Goal: Information Seeking & Learning: Learn about a topic

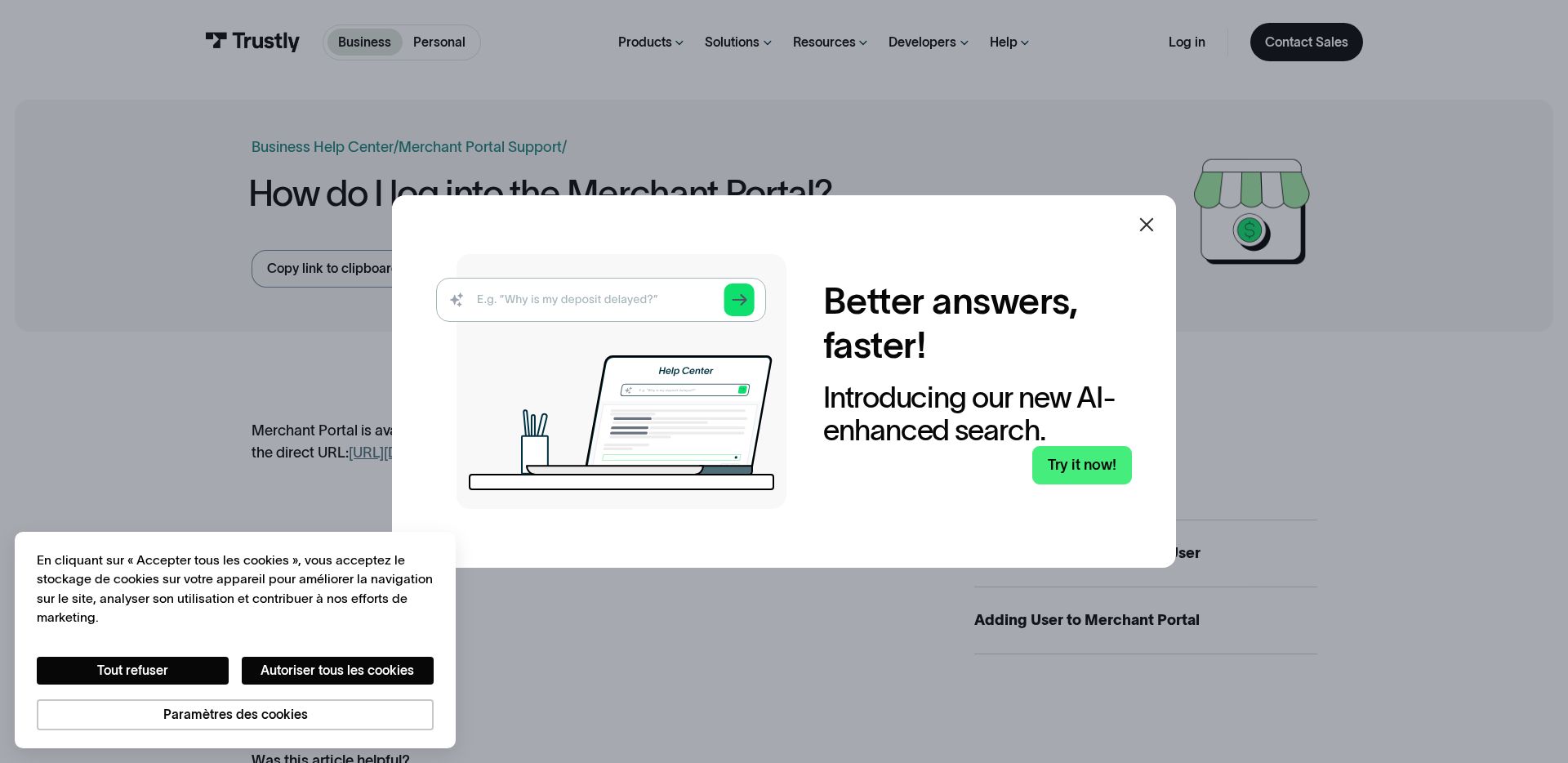
click at [1139, 219] on icon at bounding box center [1147, 225] width 20 height 20
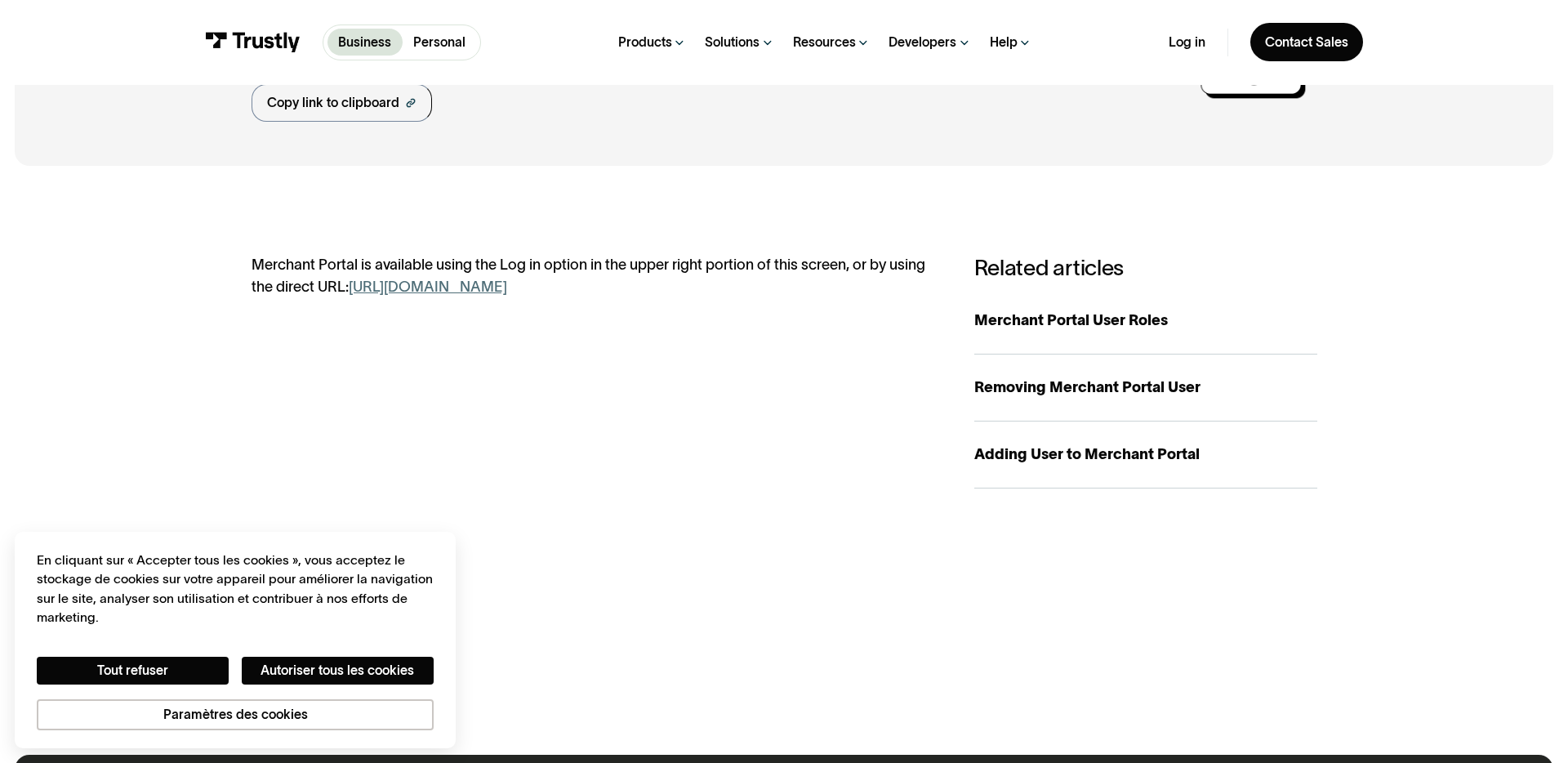
scroll to position [165, 0]
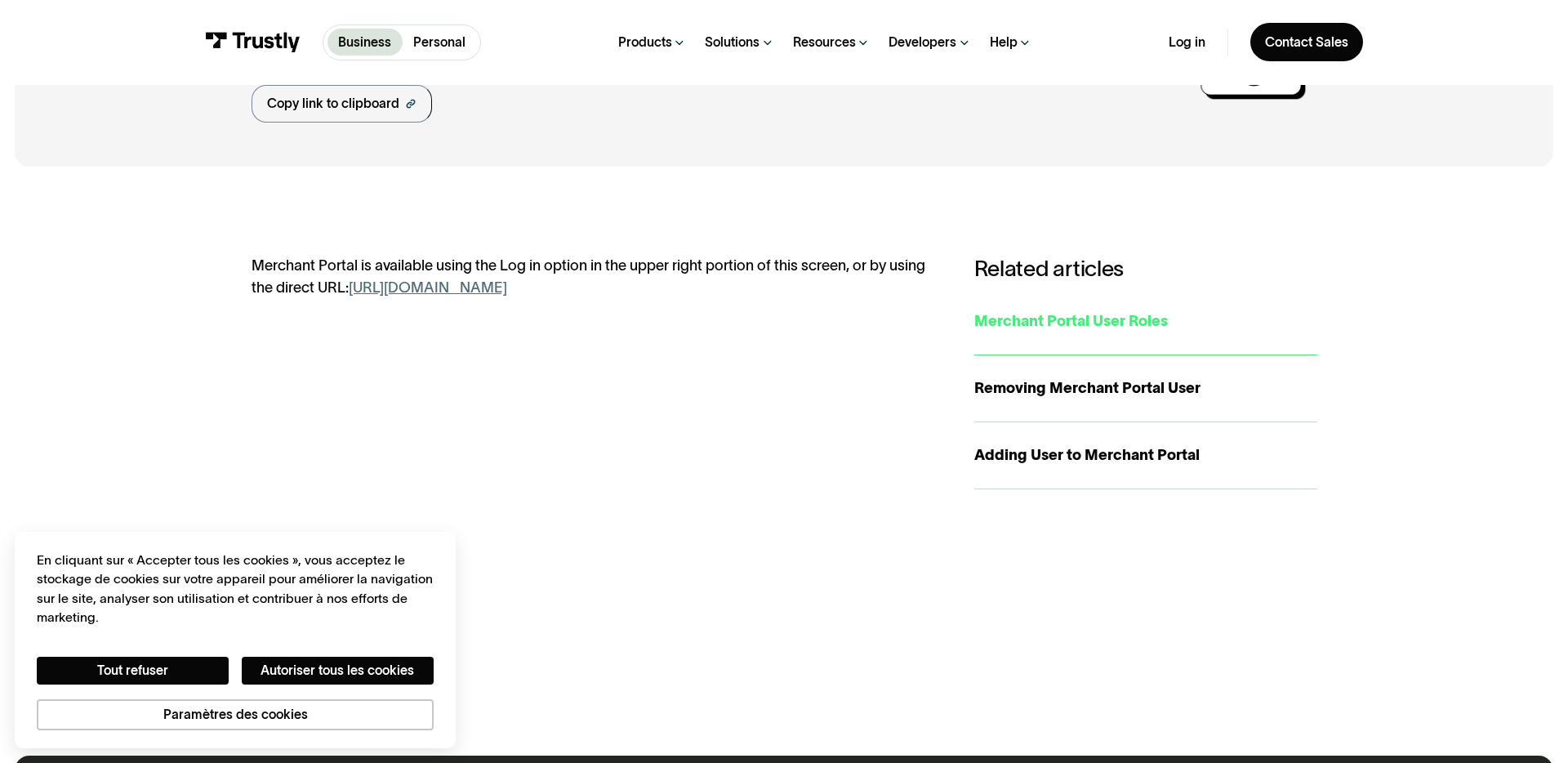
click at [1026, 320] on div "Merchant Portal User Roles" at bounding box center [1146, 322] width 343 height 22
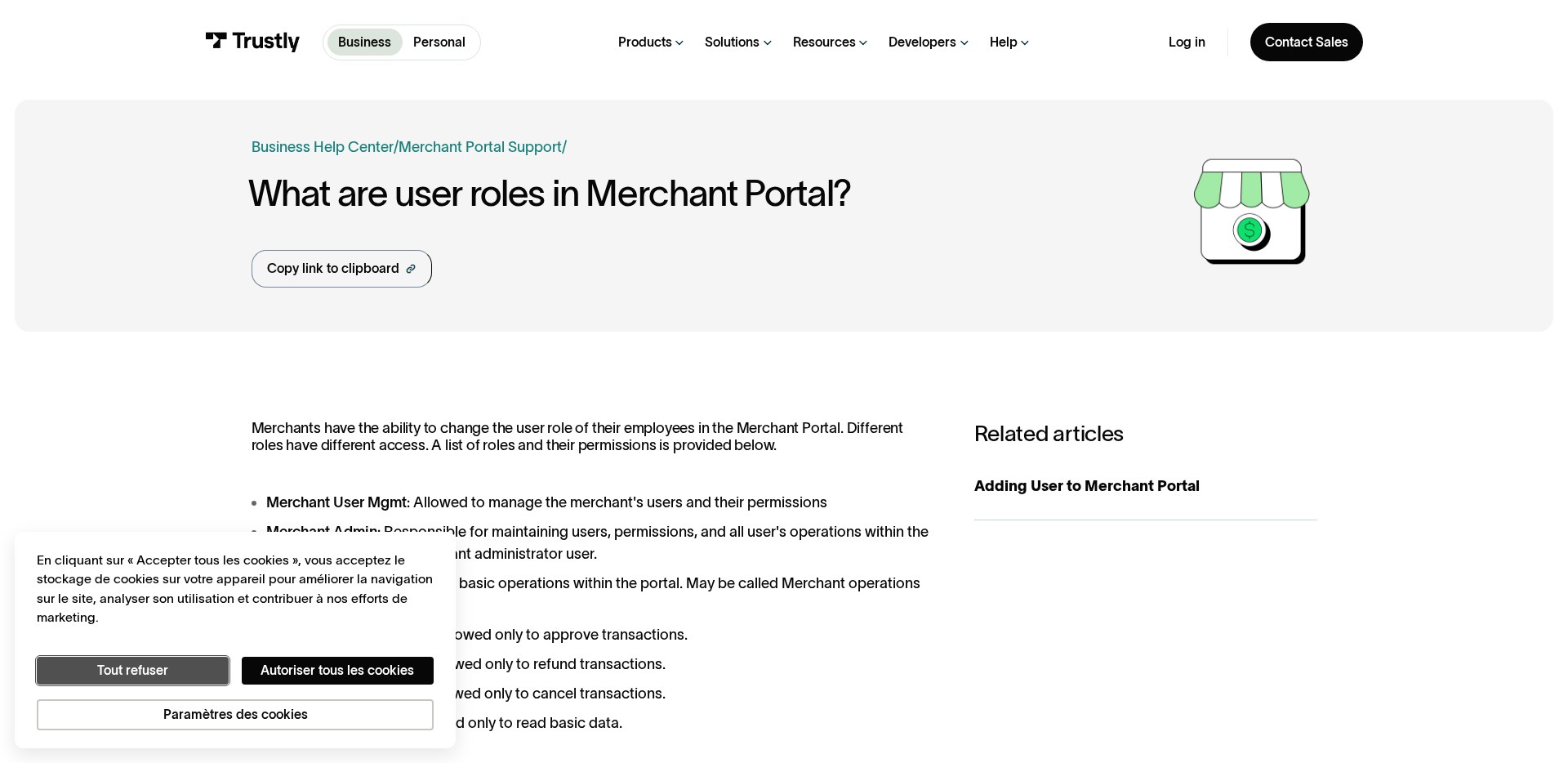
click at [135, 670] on button "Tout refuser" at bounding box center [132, 671] width 192 height 28
